Goal: Information Seeking & Learning: Learn about a topic

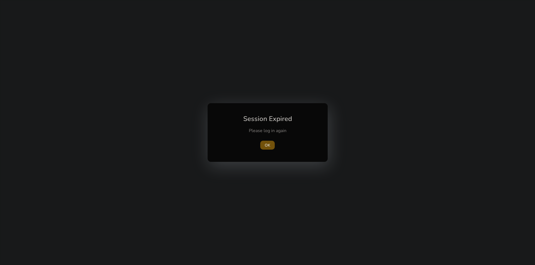
click at [269, 147] on span "OK" at bounding box center [268, 146] width 6 height 6
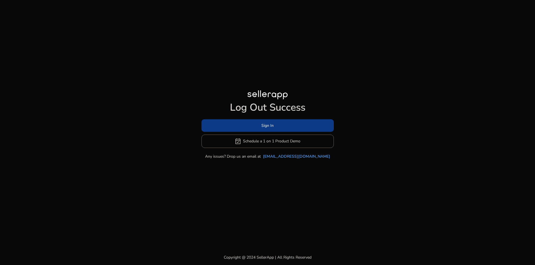
click at [272, 120] on span at bounding box center [267, 125] width 132 height 13
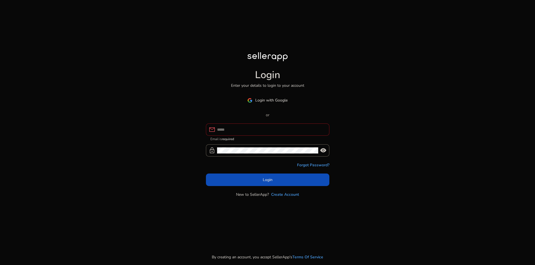
click at [434, 58] on div "Login Enter your details to login to your account Login with Google or mail Ema…" at bounding box center [267, 132] width 535 height 265
paste input "**********"
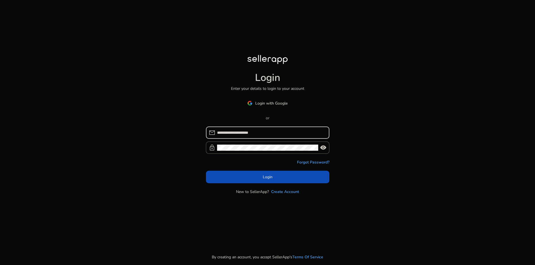
type input "**********"
click at [427, 58] on div "**********" at bounding box center [267, 132] width 535 height 265
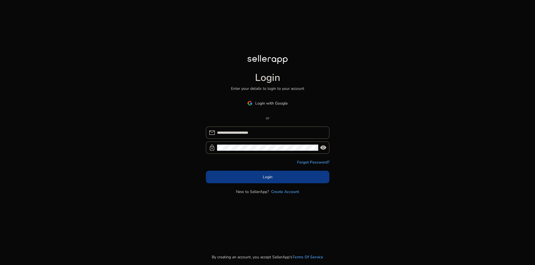
click at [287, 174] on span at bounding box center [267, 176] width 123 height 13
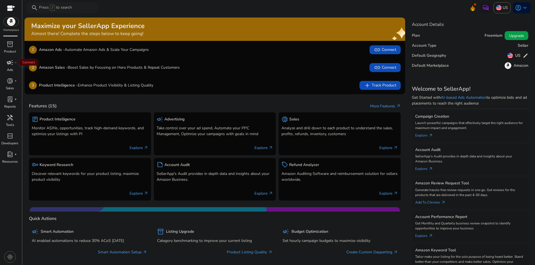
click at [7, 60] on span "campaign" at bounding box center [10, 62] width 7 height 7
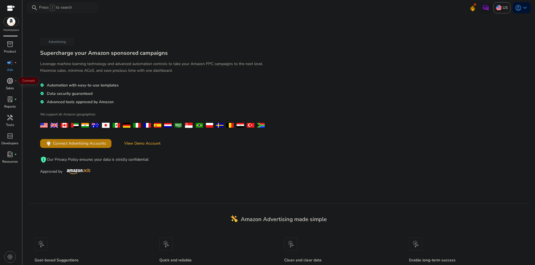
click at [8, 84] on span "donut_small" at bounding box center [10, 81] width 7 height 7
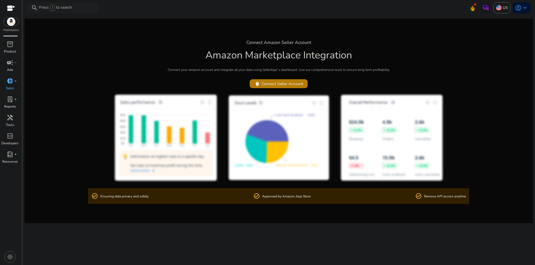
click at [8, 65] on span "campaign" at bounding box center [10, 62] width 7 height 7
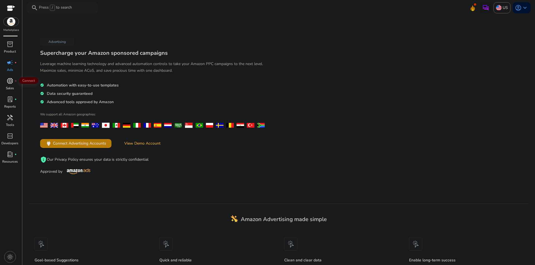
click at [8, 85] on div "donut_small fiber_manual_record" at bounding box center [10, 81] width 16 height 9
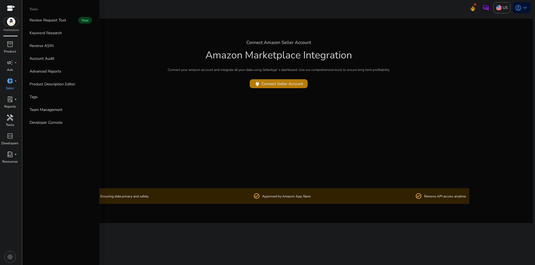
click at [9, 123] on p "Tools" at bounding box center [10, 125] width 8 height 5
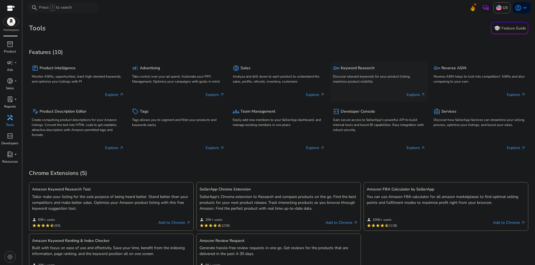
click at [354, 73] on div "key Keyword Research Discover relevant keywords for your product listing, maxim…" at bounding box center [379, 74] width 92 height 21
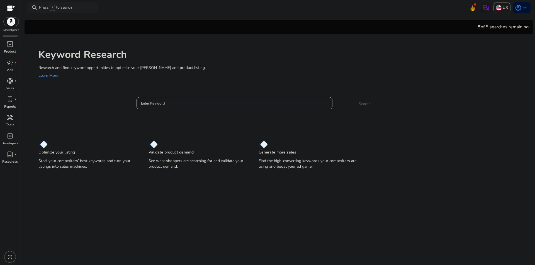
click at [241, 97] on div at bounding box center [234, 103] width 187 height 12
click at [235, 103] on input "Enter Keyword" at bounding box center [234, 103] width 187 height 6
paste input "**********"
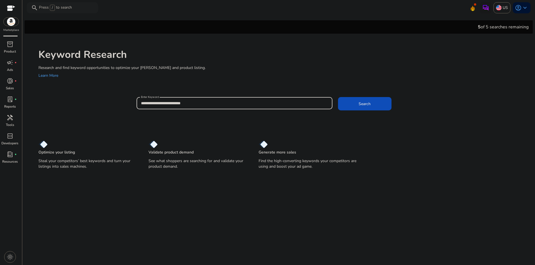
click at [218, 102] on input "**********" at bounding box center [234, 103] width 187 height 6
type input "**********"
click at [338, 97] on button "Search" at bounding box center [364, 103] width 53 height 13
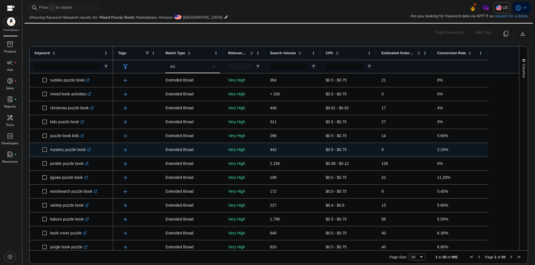
scroll to position [390, 0]
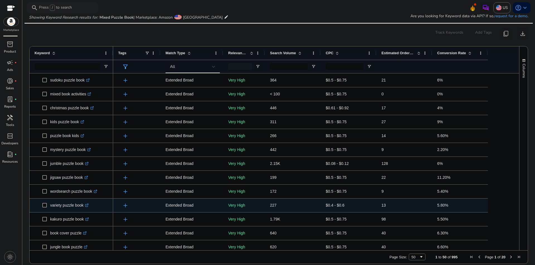
click at [87, 207] on icon ".st0{fill:#2c8af8}" at bounding box center [87, 206] width 4 height 4
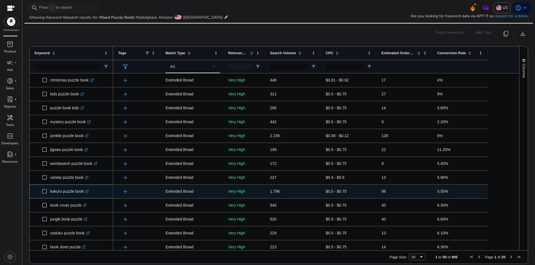
click at [88, 192] on icon ".st0{fill:#2c8af8}" at bounding box center [87, 192] width 4 height 4
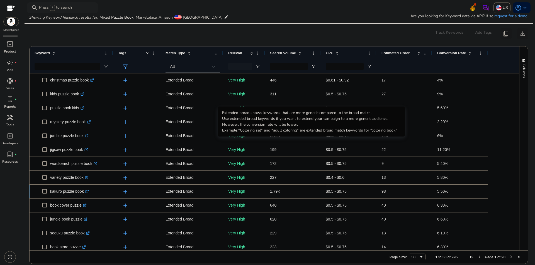
scroll to position [362, 0]
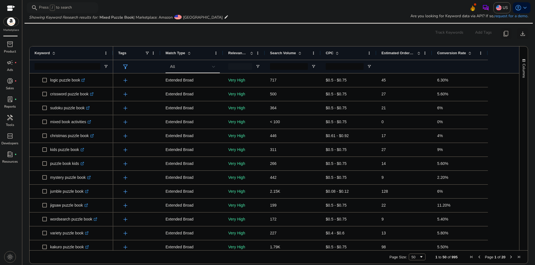
click at [297, 56] on div "Search Volume" at bounding box center [290, 53] width 40 height 11
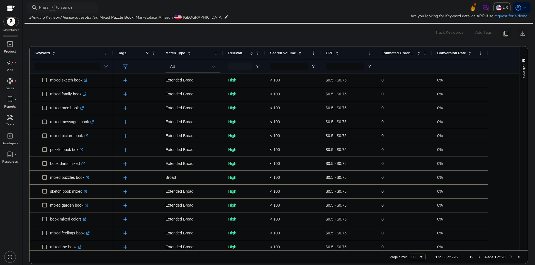
click at [295, 52] on span "Search Volume" at bounding box center [283, 53] width 26 height 4
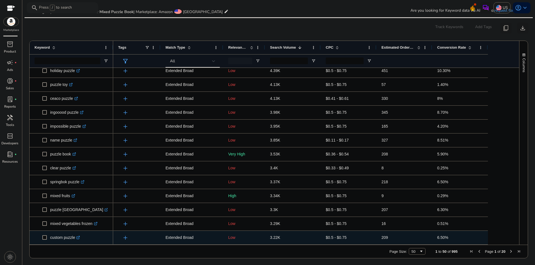
scroll to position [519, 0]
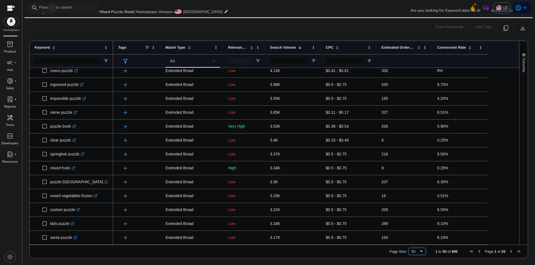
click at [411, 253] on div "50" at bounding box center [415, 252] width 8 height 4
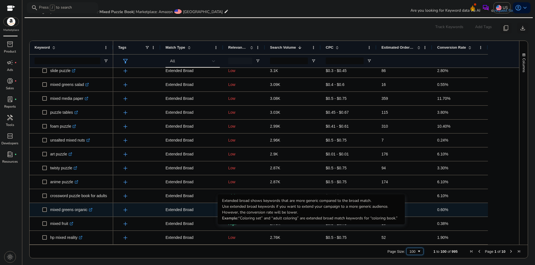
scroll to position [714, 0]
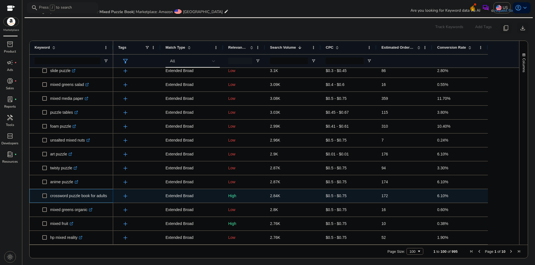
click at [101, 197] on p "crossword puzzle book for adults .st0{fill:#2c8af8}" at bounding box center [81, 196] width 62 height 11
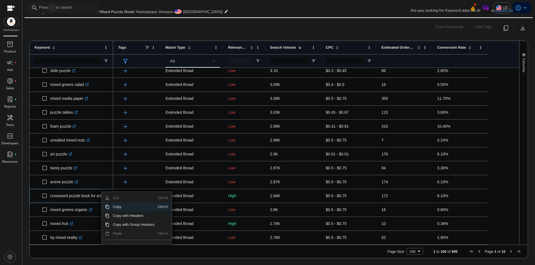
click at [124, 204] on span "Copy" at bounding box center [133, 207] width 48 height 9
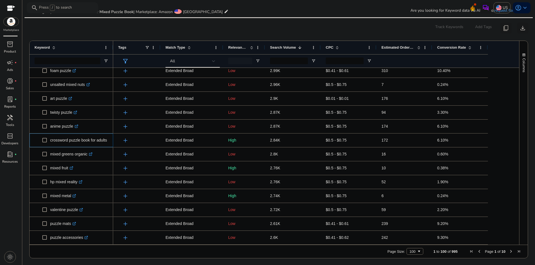
scroll to position [909, 0]
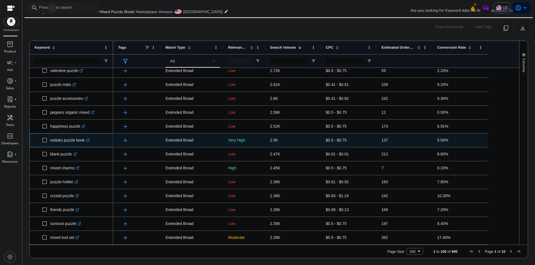
click at [86, 138] on link ".st0{fill:#2c8af8}" at bounding box center [87, 140] width 5 height 4
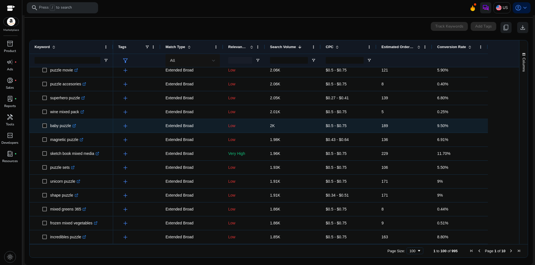
scroll to position [1216, 0]
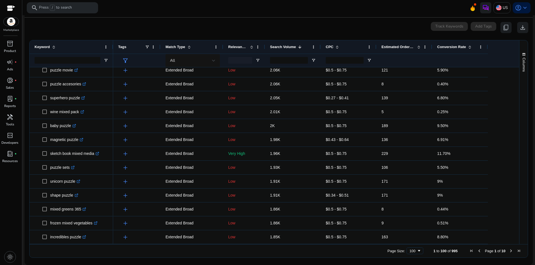
click at [510, 251] on span "Next Page" at bounding box center [511, 251] width 4 height 4
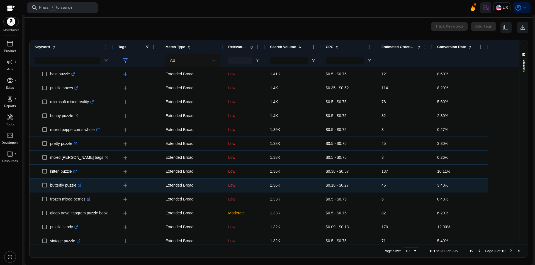
scroll to position [557, 0]
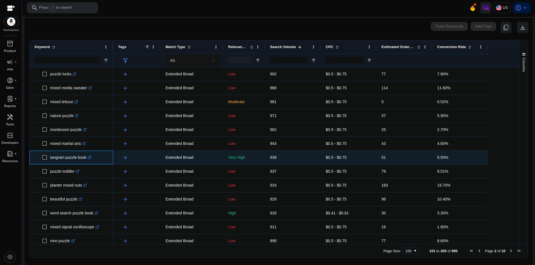
click at [91, 158] on icon ".st0{fill:#2c8af8}" at bounding box center [90, 158] width 4 height 4
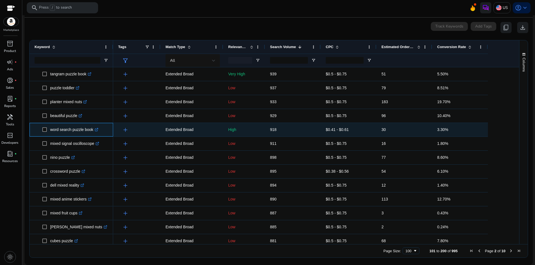
click at [97, 132] on link ".st0{fill:#2c8af8}" at bounding box center [95, 130] width 5 height 4
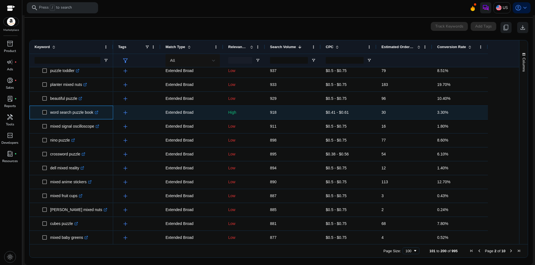
scroll to position [1216, 0]
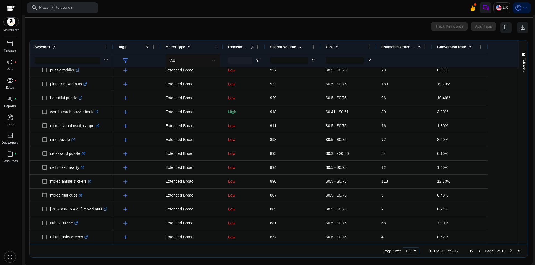
click at [509, 251] on span "Next Page" at bounding box center [511, 251] width 4 height 4
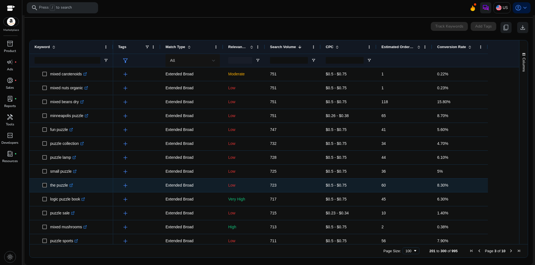
scroll to position [446, 0]
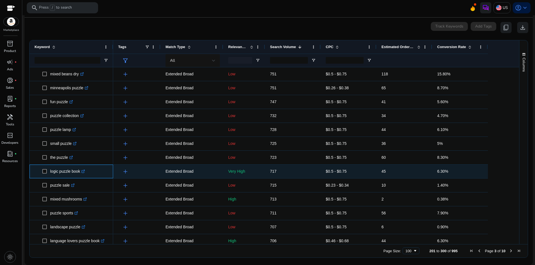
click at [83, 171] on icon ".st0{fill:#2c8af8}" at bounding box center [83, 172] width 4 height 4
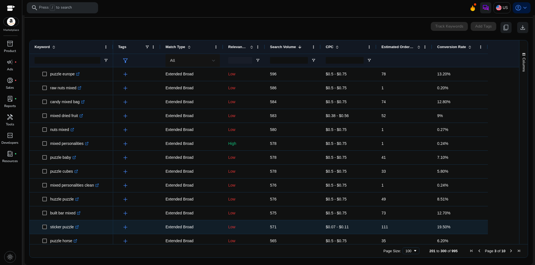
scroll to position [1216, 0]
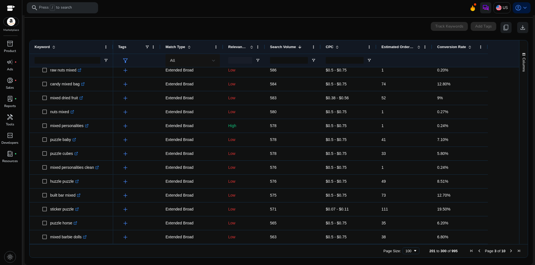
click at [509, 250] on span "Next Page" at bounding box center [511, 251] width 4 height 4
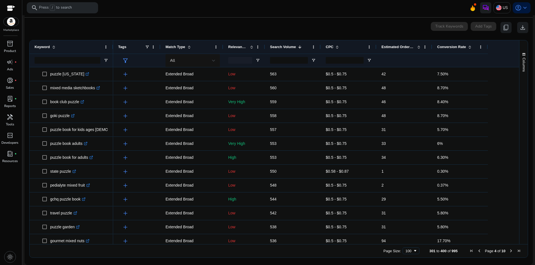
scroll to position [84, 0]
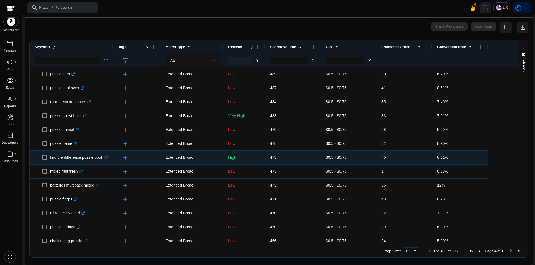
click at [107, 155] on link ".st0{fill:#2c8af8}" at bounding box center [105, 157] width 5 height 4
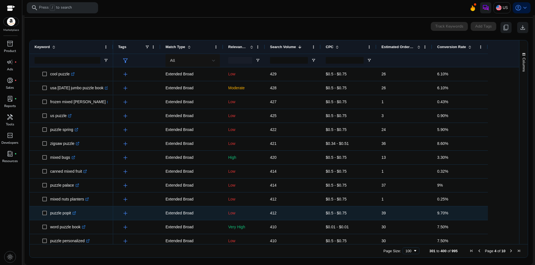
scroll to position [1216, 0]
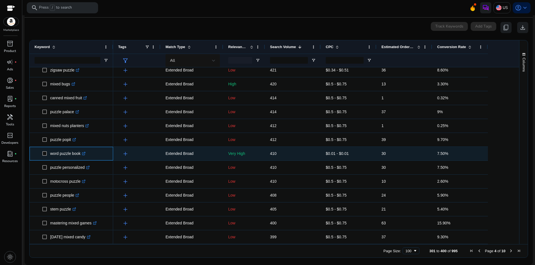
click at [85, 155] on icon ".st0{fill:#2c8af8}" at bounding box center [84, 154] width 4 height 4
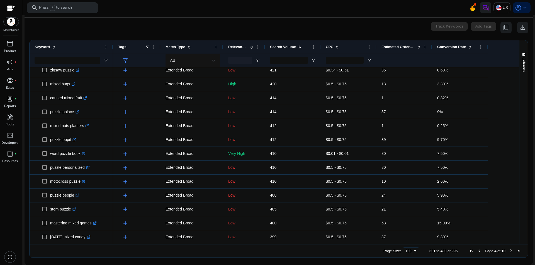
click at [509, 250] on span "Next Page" at bounding box center [511, 251] width 4 height 4
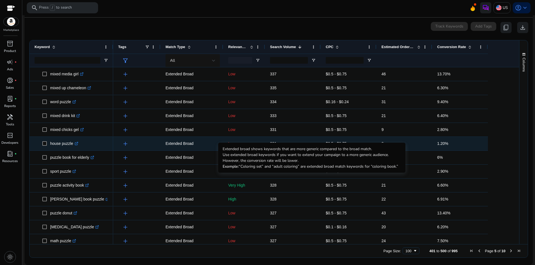
scroll to position [362, 0]
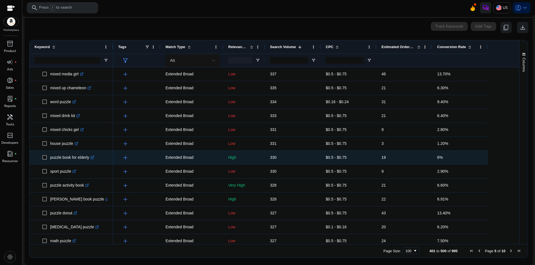
click at [91, 158] on link ".st0{fill:#2c8af8}" at bounding box center [91, 157] width 5 height 4
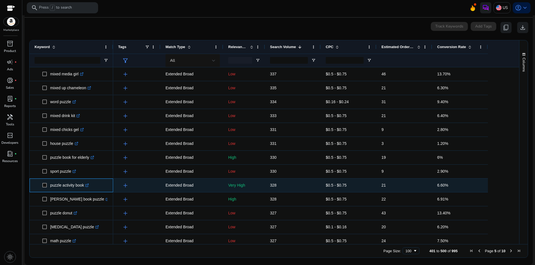
click at [89, 187] on icon ".st0{fill:#2c8af8}" at bounding box center [87, 186] width 4 height 4
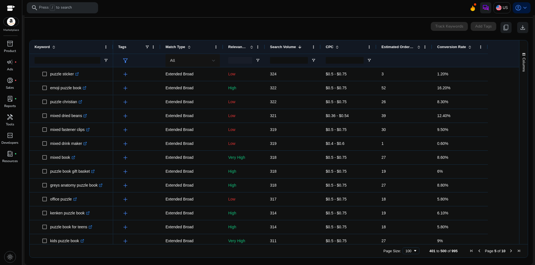
scroll to position [613, 0]
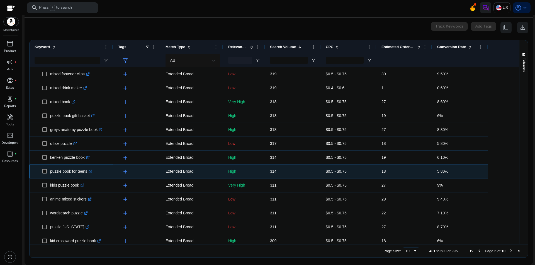
click at [91, 170] on link ".st0{fill:#2c8af8}" at bounding box center [89, 171] width 5 height 4
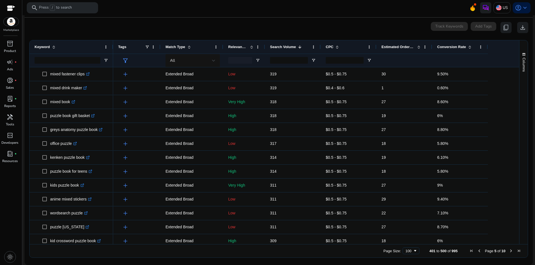
click at [504, 29] on app-icon-holder "content_copy" at bounding box center [505, 27] width 11 height 11
click at [520, 29] on span "download" at bounding box center [522, 27] width 7 height 7
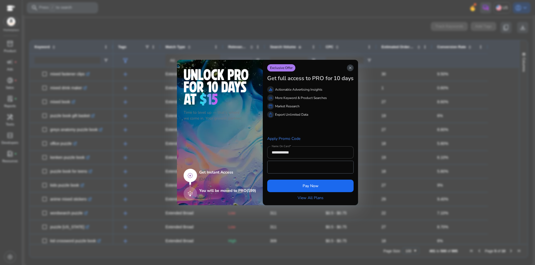
click at [349, 67] on span "close" at bounding box center [350, 68] width 4 height 4
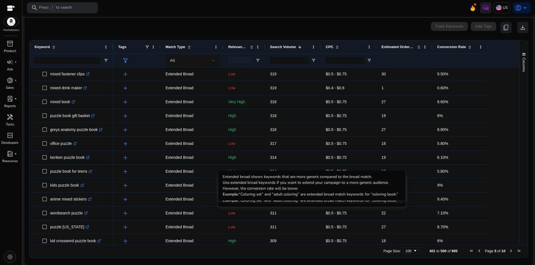
scroll to position [752, 0]
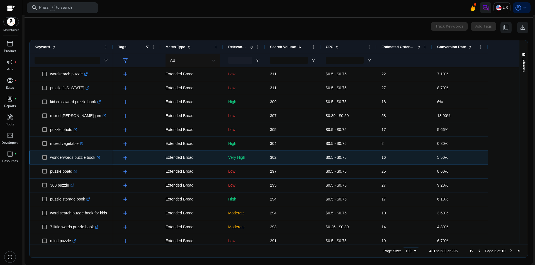
click at [97, 157] on link ".st0{fill:#2c8af8}" at bounding box center [97, 157] width 5 height 4
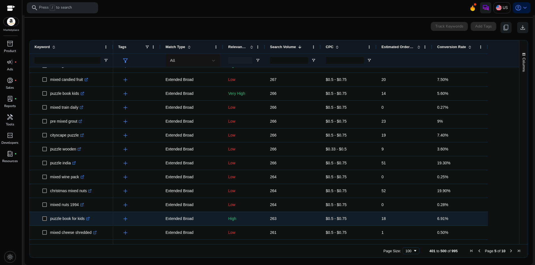
scroll to position [1216, 0]
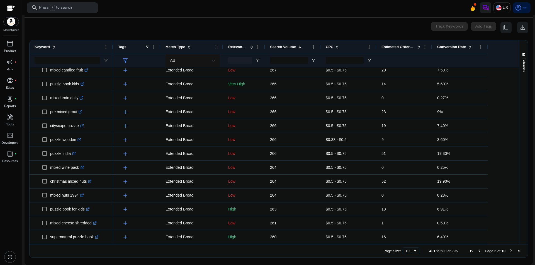
click at [509, 251] on span "Next Page" at bounding box center [511, 251] width 4 height 4
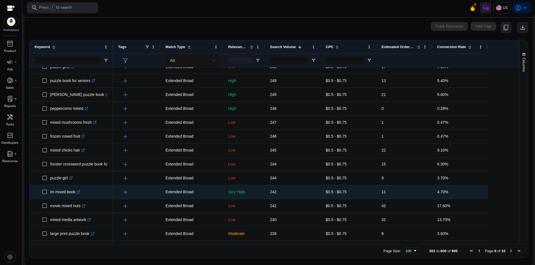
scroll to position [0, 0]
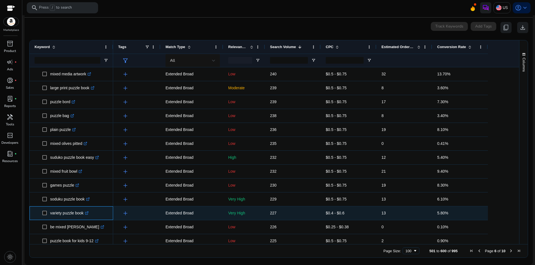
click at [89, 213] on icon ".st0{fill:#2c8af8}" at bounding box center [87, 214] width 4 height 4
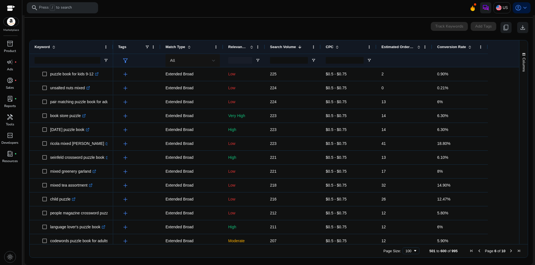
scroll to position [418, 0]
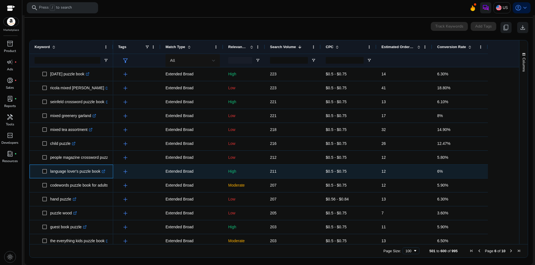
click at [104, 173] on icon ".st0{fill:#2c8af8}" at bounding box center [104, 172] width 4 height 4
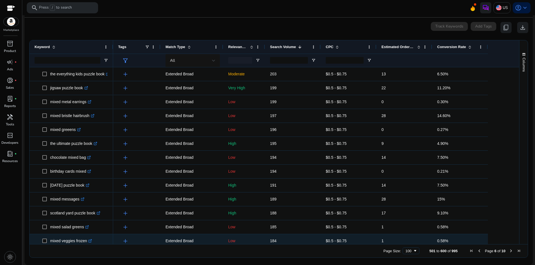
scroll to position [585, 0]
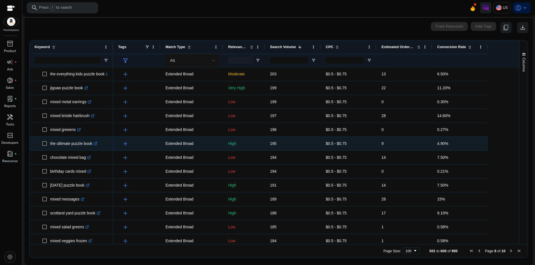
click at [96, 145] on icon ".st0{fill:#2c8af8}" at bounding box center [96, 144] width 4 height 4
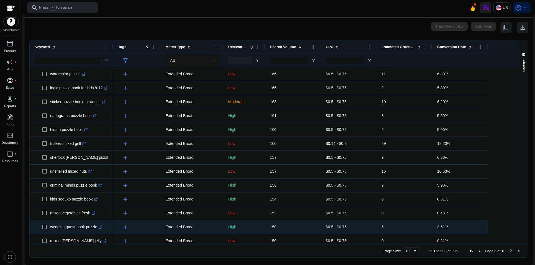
scroll to position [1086, 0]
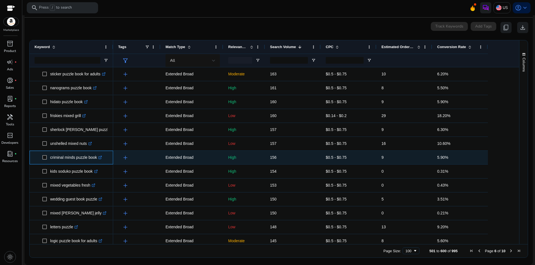
click at [99, 158] on link ".st0{fill:#2c8af8}" at bounding box center [99, 157] width 5 height 4
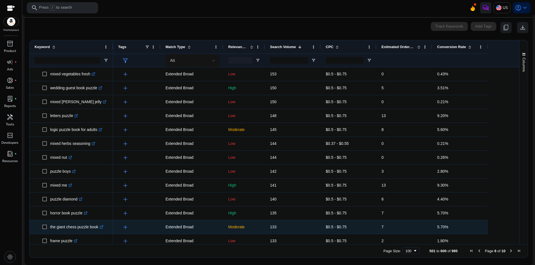
scroll to position [1216, 0]
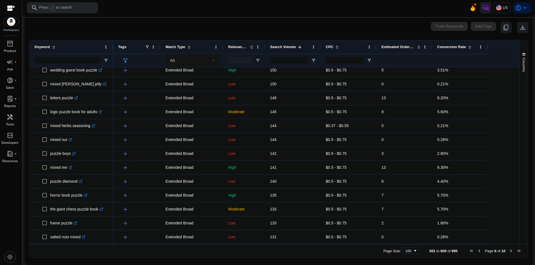
click at [509, 251] on span "Next Page" at bounding box center [511, 251] width 4 height 4
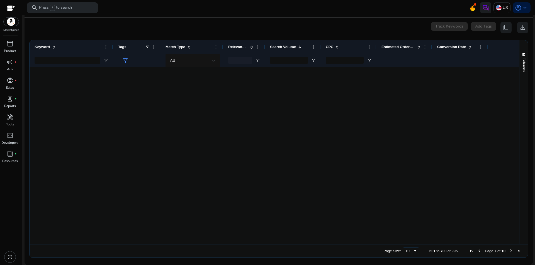
scroll to position [0, 0]
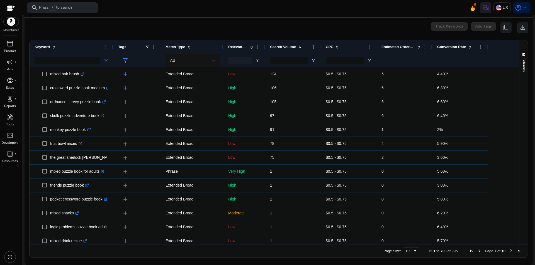
click at [240, 44] on div "Relevance Score" at bounding box center [241, 47] width 26 height 11
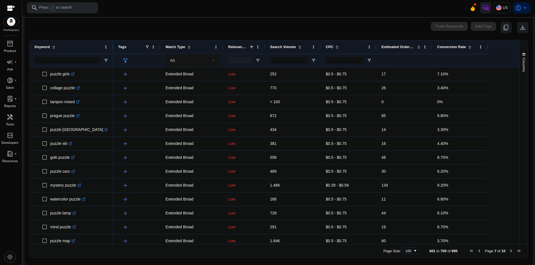
click at [240, 44] on div "Relevance Score 1" at bounding box center [241, 47] width 26 height 11
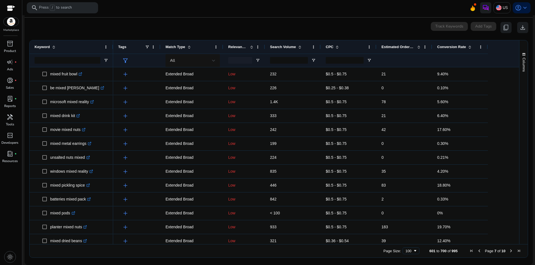
click at [249, 61] on div at bounding box center [240, 60] width 24 height 7
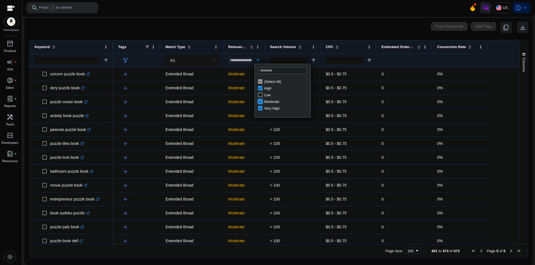
type input "**********"
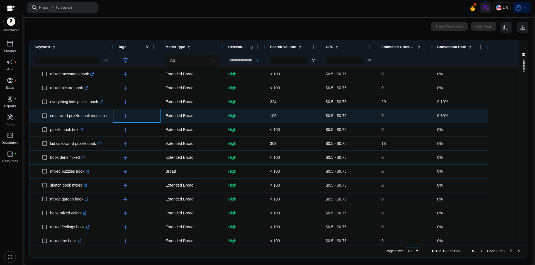
click at [157, 109] on div "add" at bounding box center [136, 116] width 47 height 14
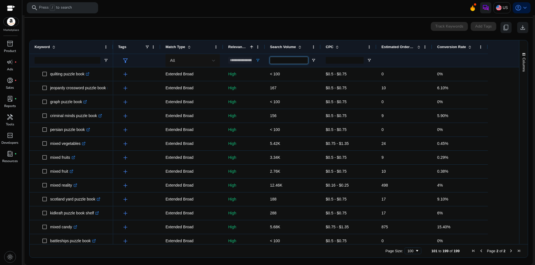
click at [297, 60] on input "Search Volume Filter Input" at bounding box center [289, 60] width 38 height 7
click at [82, 48] on div "Keyword" at bounding box center [68, 47] width 67 height 11
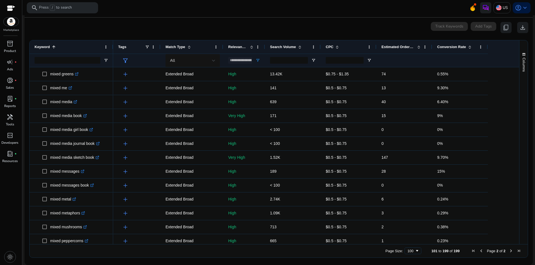
click at [82, 48] on div "Keyword 1" at bounding box center [68, 47] width 67 height 11
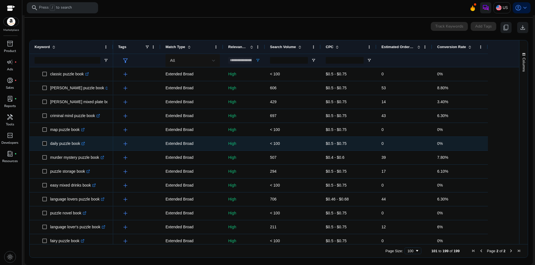
scroll to position [279, 0]
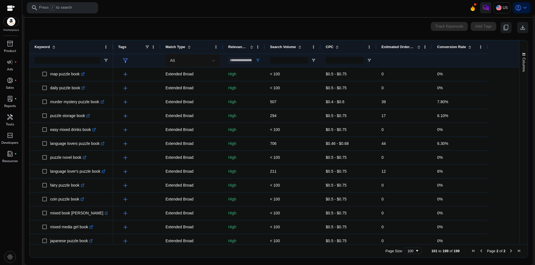
click at [294, 47] on span "Search Volume" at bounding box center [283, 47] width 26 height 4
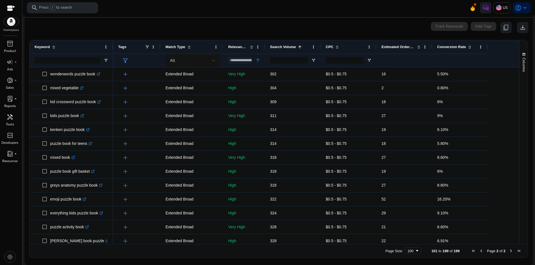
click at [294, 47] on span "Search Volume" at bounding box center [283, 47] width 26 height 4
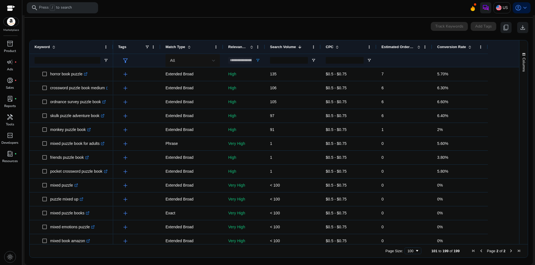
click at [294, 47] on span "Search Volume" at bounding box center [283, 47] width 26 height 4
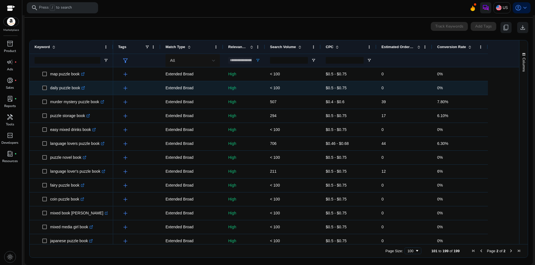
click at [83, 89] on icon ".st0{fill:#2c8af8}" at bounding box center [83, 88] width 4 height 4
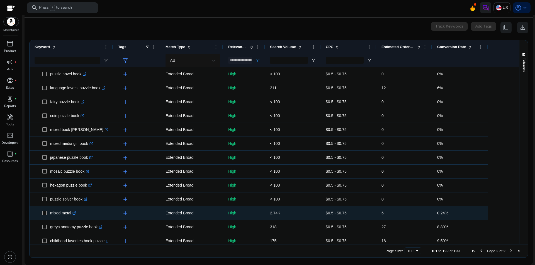
scroll to position [390, 0]
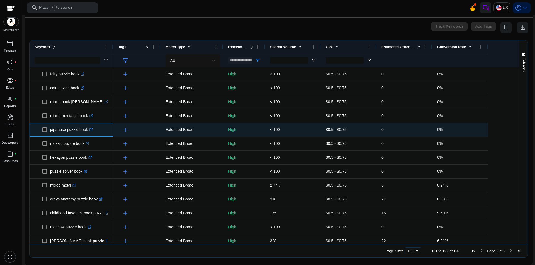
click at [91, 132] on icon ".st0{fill:#2c8af8}" at bounding box center [91, 130] width 4 height 4
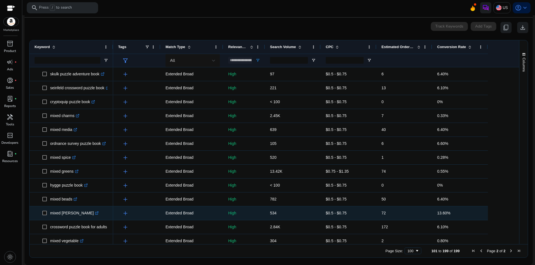
scroll to position [975, 0]
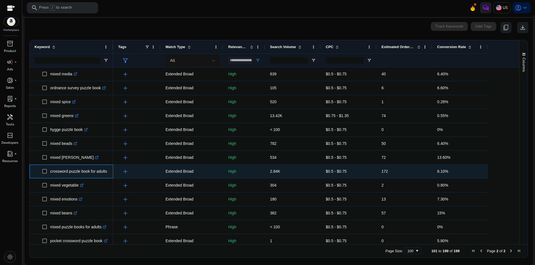
click at [97, 173] on p "crossword puzzle book for adults .st0{fill:#2c8af8}" at bounding box center [81, 171] width 62 height 11
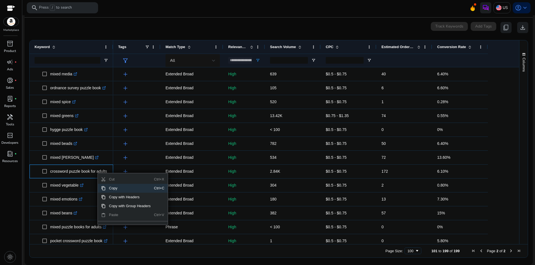
click at [119, 186] on span "Copy" at bounding box center [130, 188] width 48 height 9
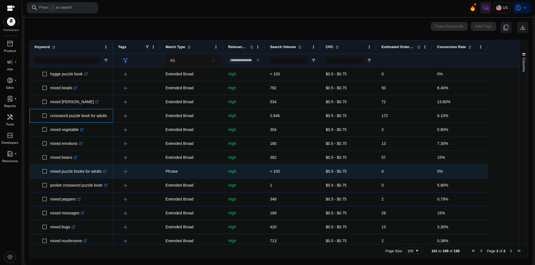
scroll to position [1003, 0]
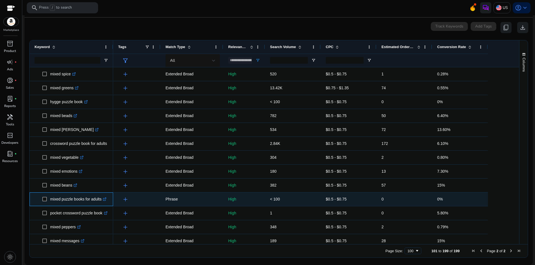
click at [104, 201] on link ".st0{fill:#2c8af8}" at bounding box center [103, 199] width 5 height 4
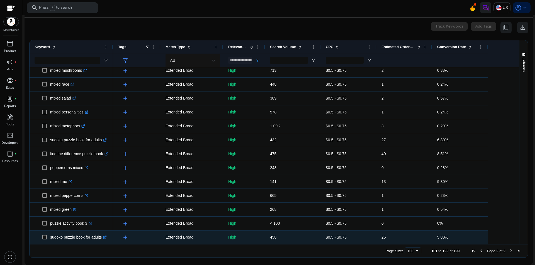
scroll to position [1202, 0]
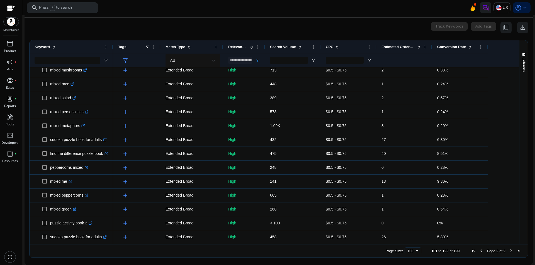
click at [480, 252] on span "Previous Page" at bounding box center [481, 251] width 4 height 4
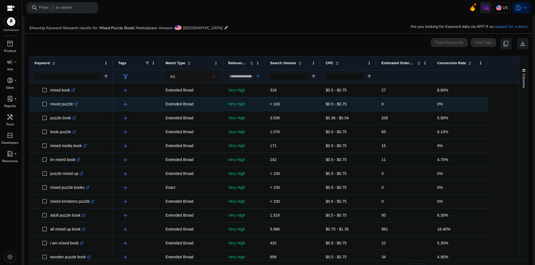
scroll to position [0, 0]
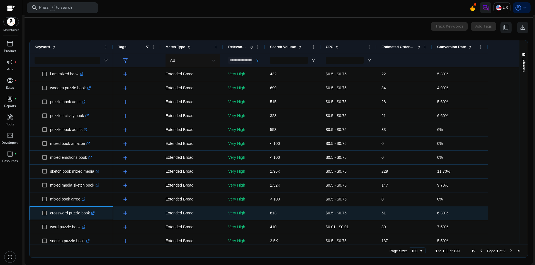
click at [92, 215] on icon ".st0{fill:#2c8af8}" at bounding box center [93, 214] width 4 height 4
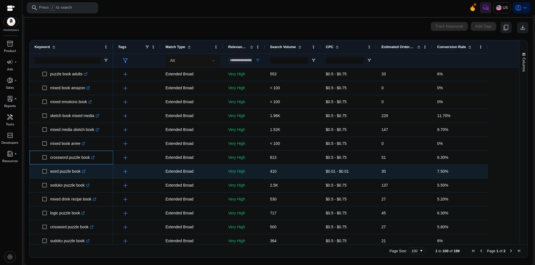
scroll to position [279, 0]
